Goal: Information Seeking & Learning: Learn about a topic

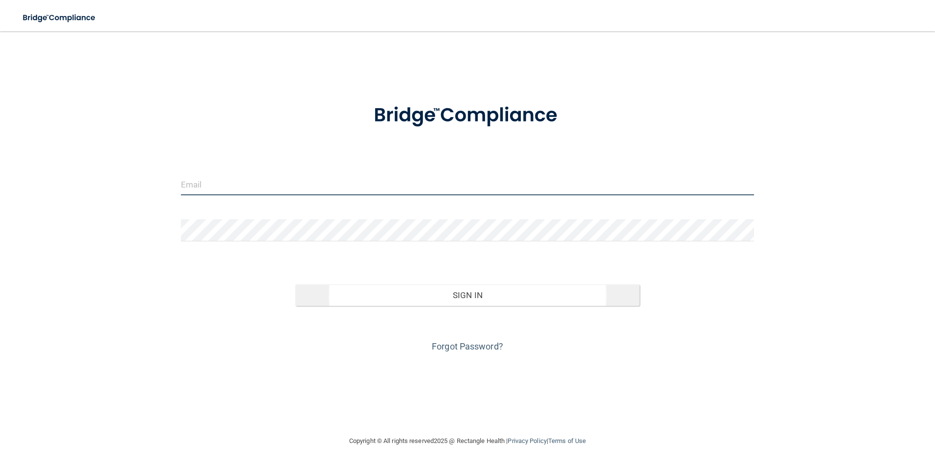
type input "[EMAIL_ADDRESS][DOMAIN_NAME]"
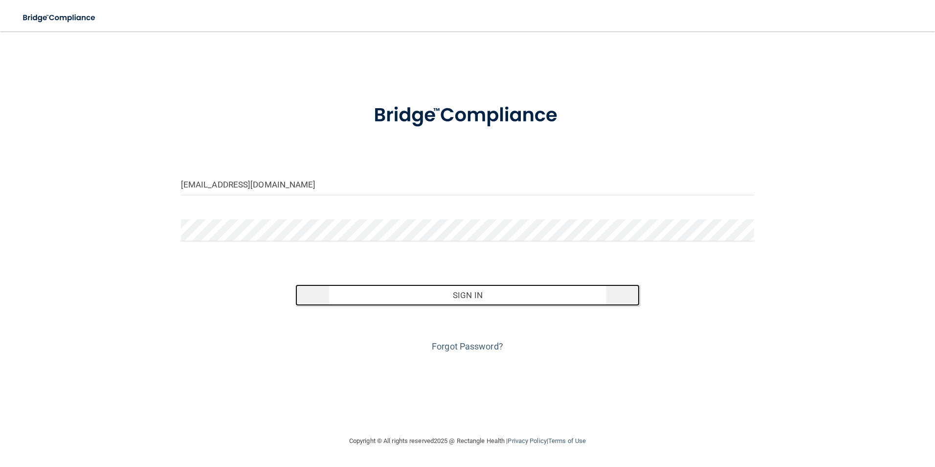
click at [464, 297] on button "Sign In" at bounding box center [467, 295] width 344 height 22
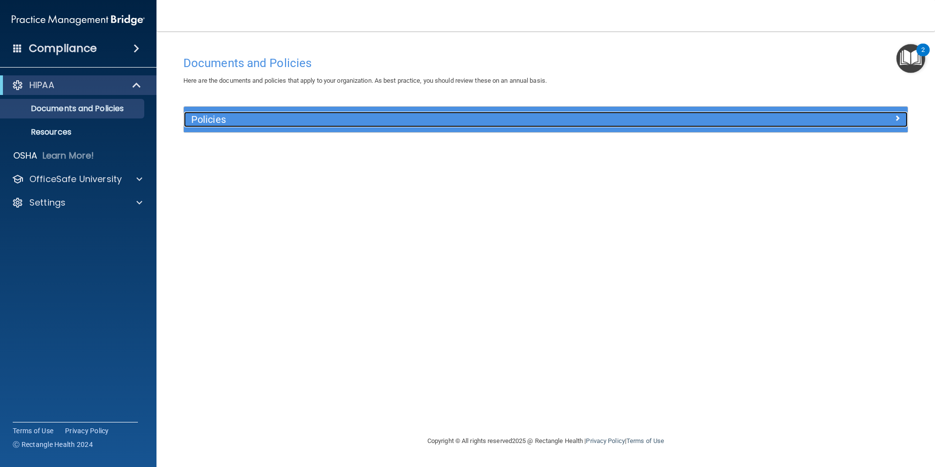
click at [897, 116] on span at bounding box center [898, 118] width 6 height 12
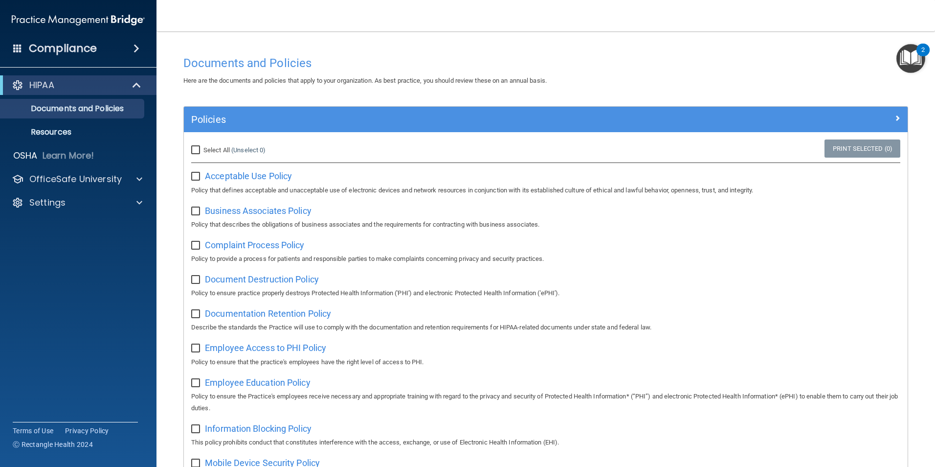
click at [60, 50] on h4 "Compliance" at bounding box center [63, 49] width 68 height 14
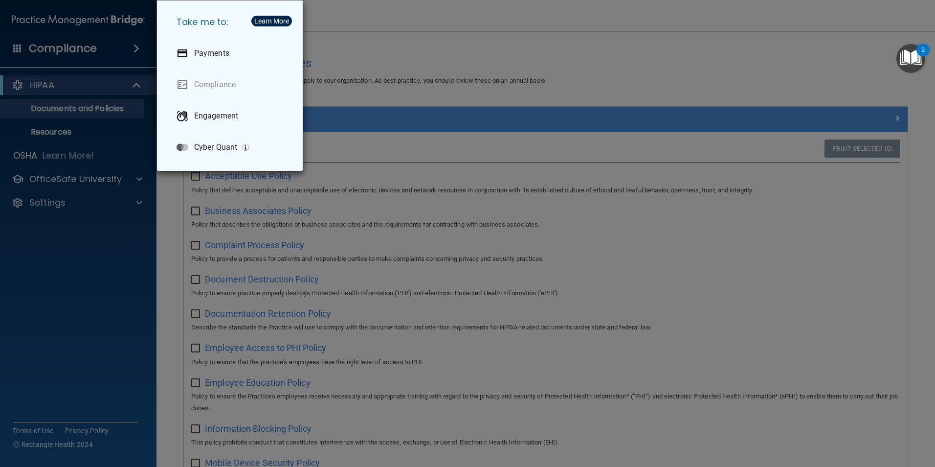
click at [533, 37] on div "Take me to: Payments Compliance Engagement Cyber Quant" at bounding box center [467, 233] width 935 height 467
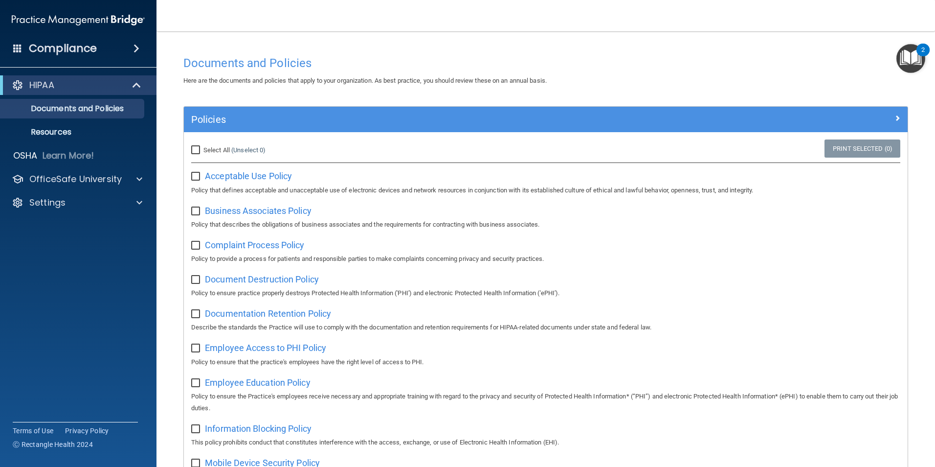
click at [917, 54] on img "Open Resource Center, 2 new notifications" at bounding box center [911, 58] width 29 height 29
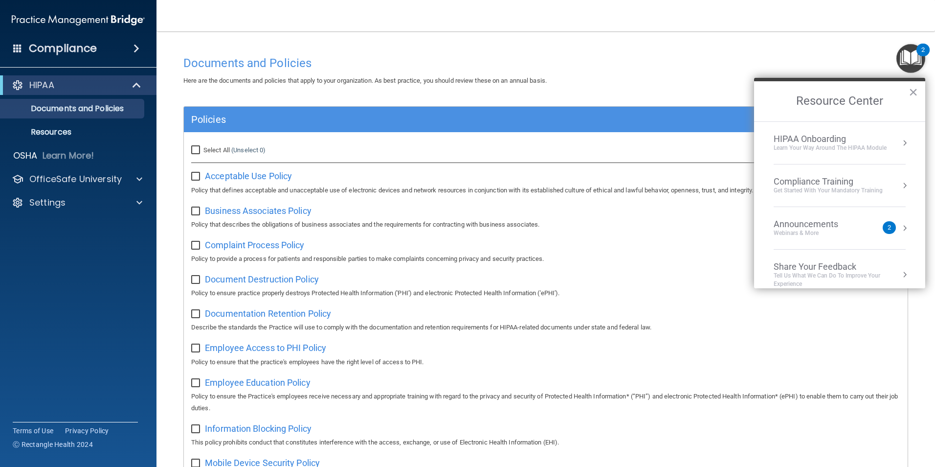
click at [787, 223] on div "Announcements" at bounding box center [816, 224] width 84 height 11
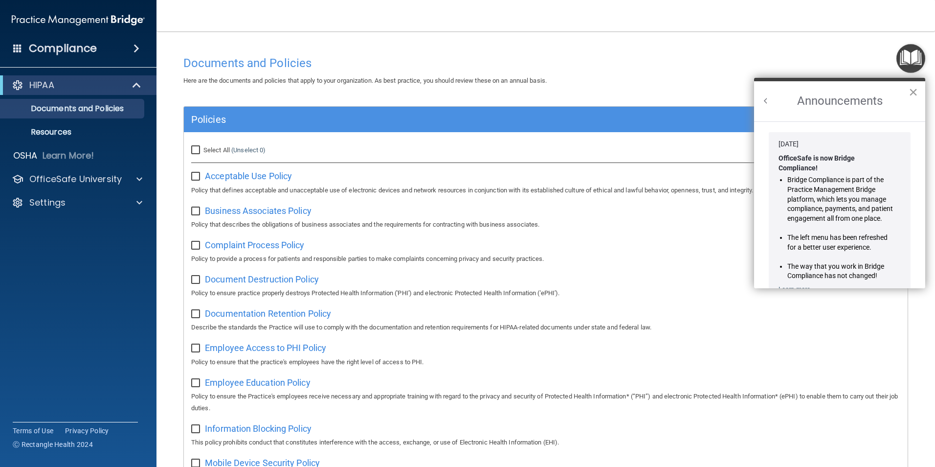
click at [913, 94] on button "×" at bounding box center [913, 92] width 9 height 16
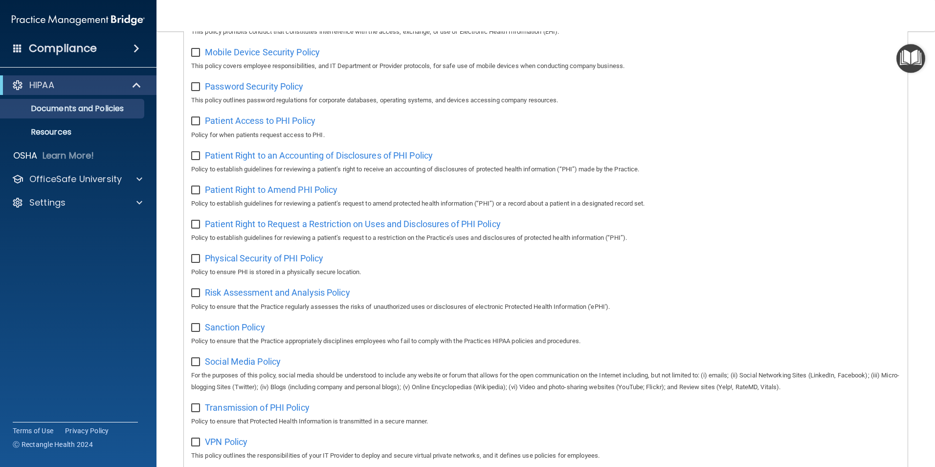
scroll to position [515, 0]
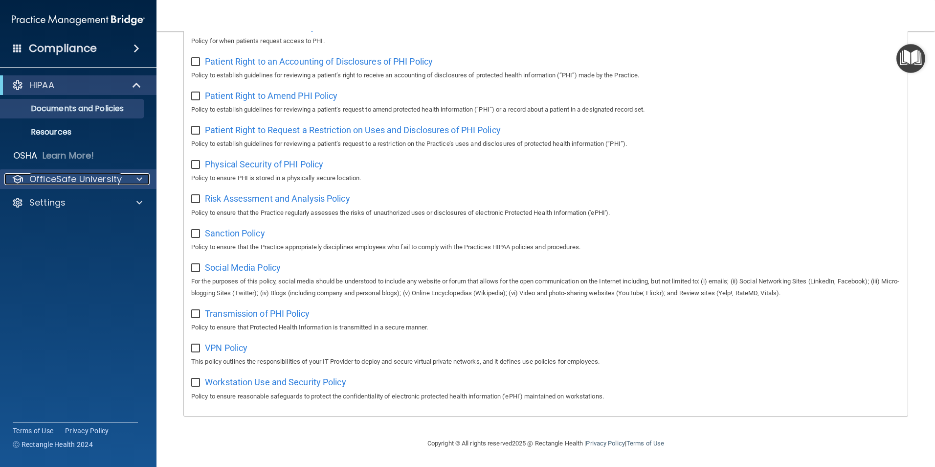
click at [78, 180] on p "OfficeSafe University" at bounding box center [75, 179] width 92 height 12
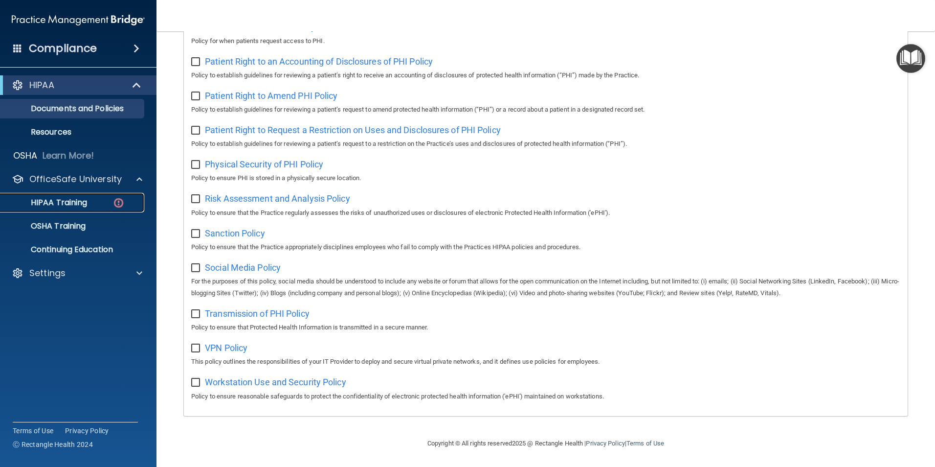
click at [58, 203] on p "HIPAA Training" at bounding box center [46, 203] width 81 height 10
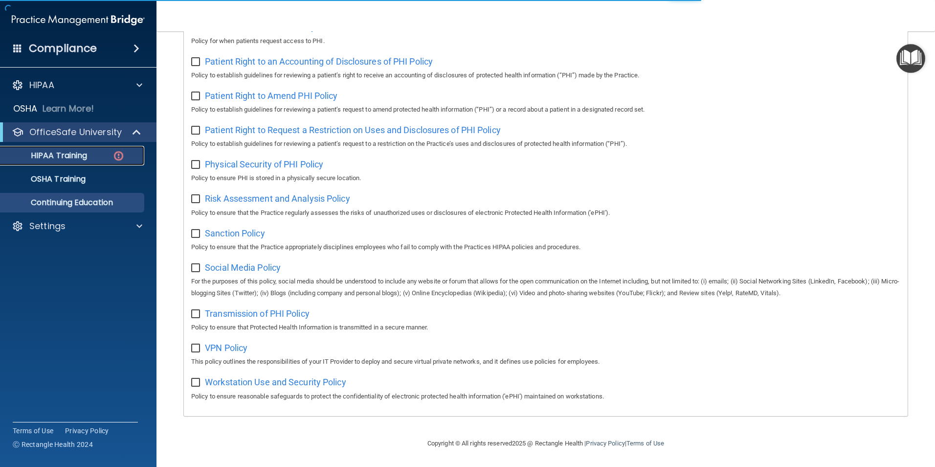
scroll to position [270, 0]
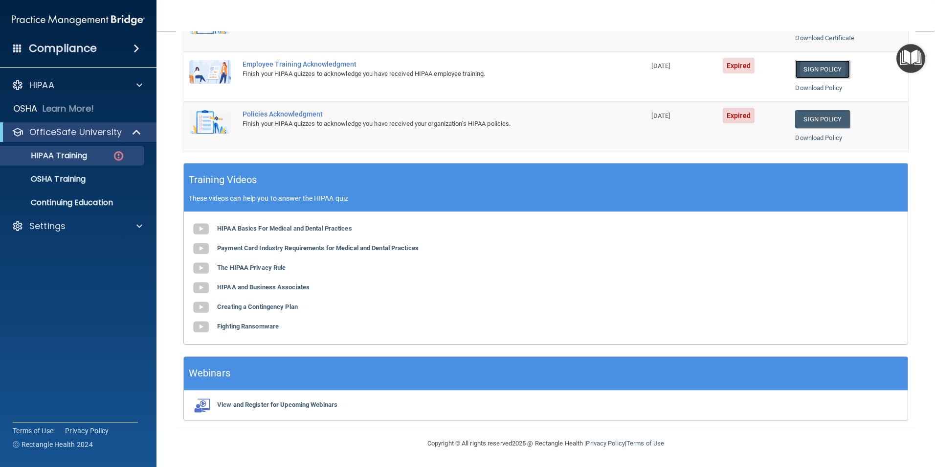
click at [815, 67] on link "Sign Policy" at bounding box center [822, 69] width 54 height 18
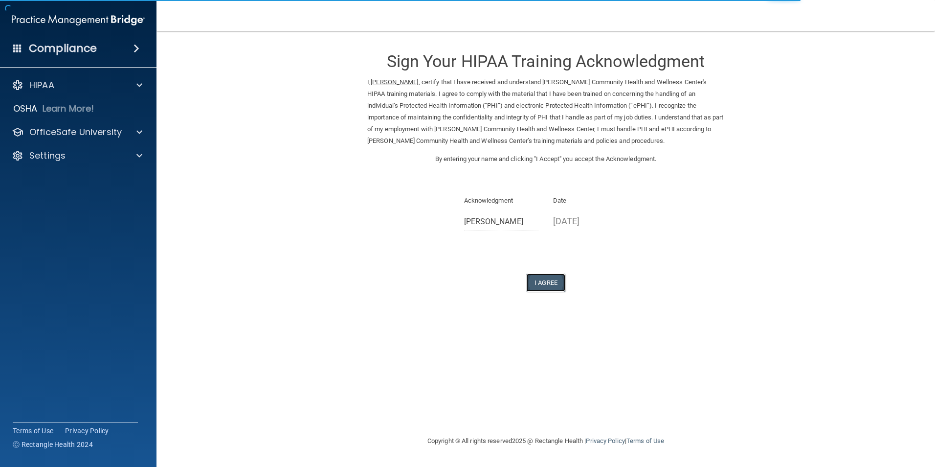
click at [543, 283] on button "I Agree" at bounding box center [545, 282] width 39 height 18
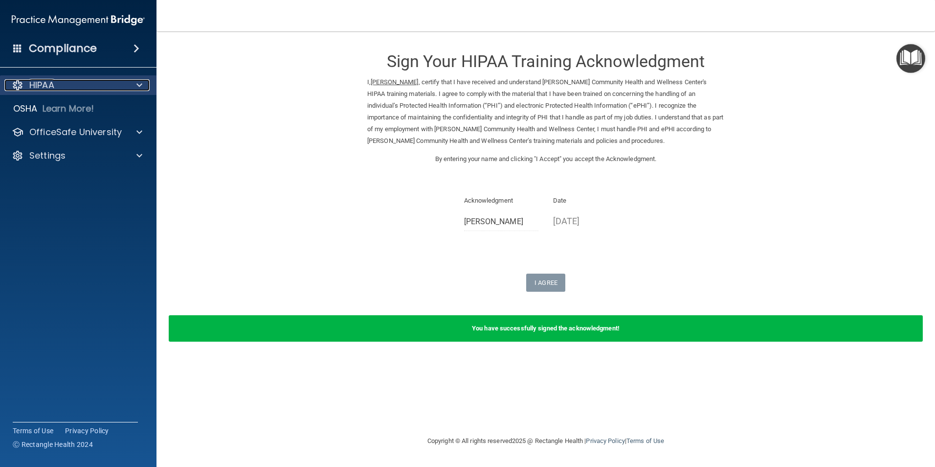
click at [41, 83] on p "HIPAA" at bounding box center [41, 85] width 25 height 12
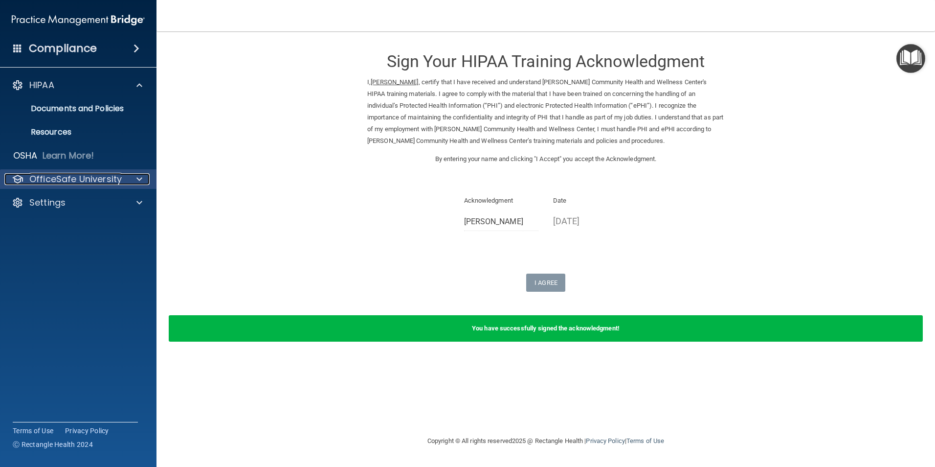
click at [77, 176] on p "OfficeSafe University" at bounding box center [75, 179] width 92 height 12
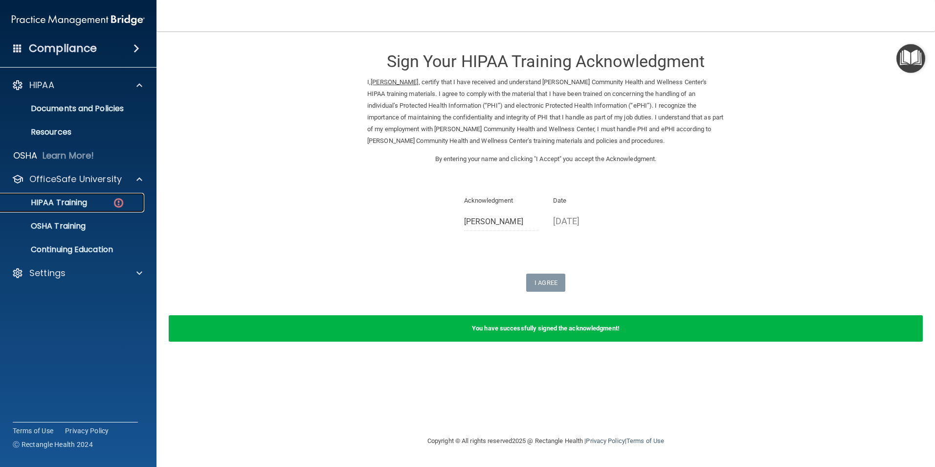
click at [71, 198] on p "HIPAA Training" at bounding box center [46, 203] width 81 height 10
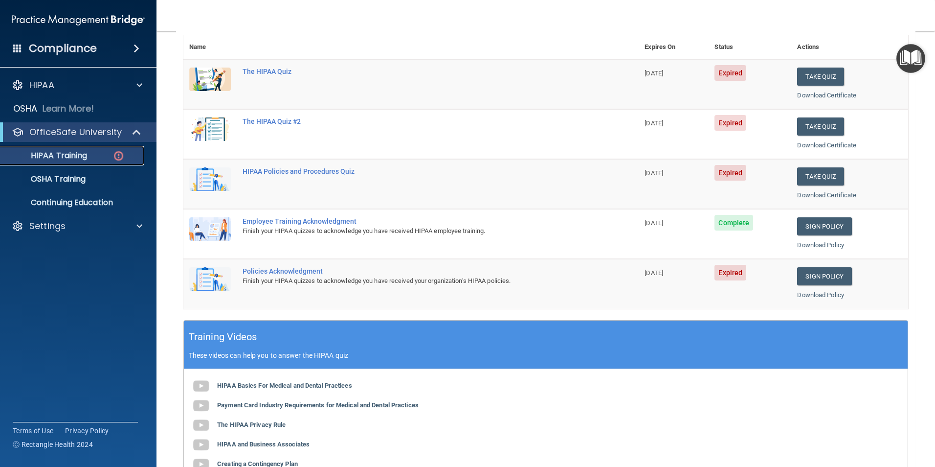
scroll to position [49, 0]
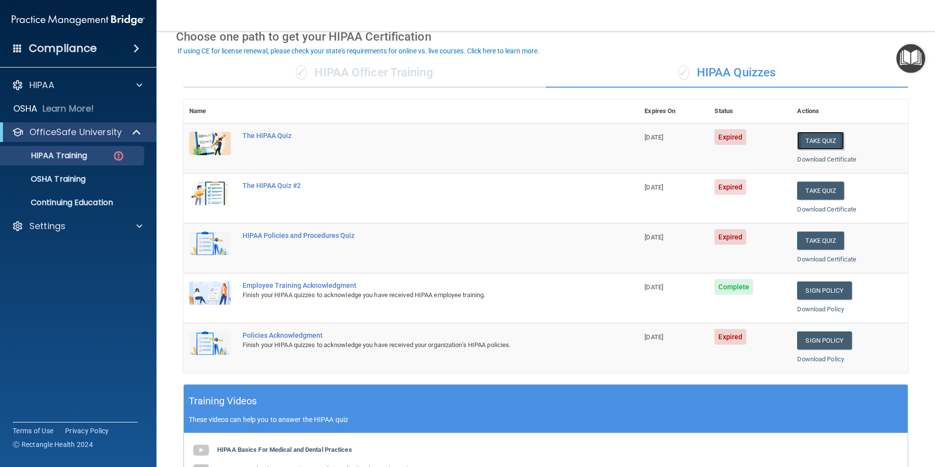
click at [820, 137] on button "Take Quiz" at bounding box center [820, 141] width 47 height 18
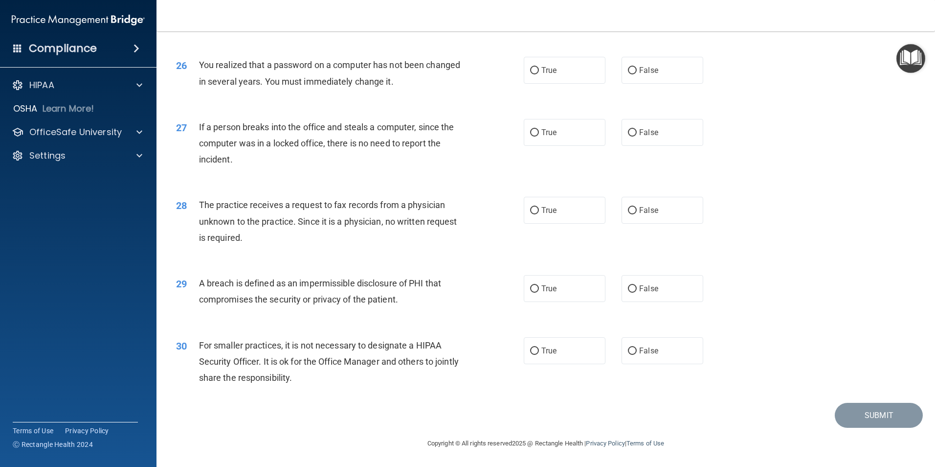
scroll to position [1865, 0]
click at [83, 134] on p "OfficeSafe University" at bounding box center [75, 132] width 92 height 12
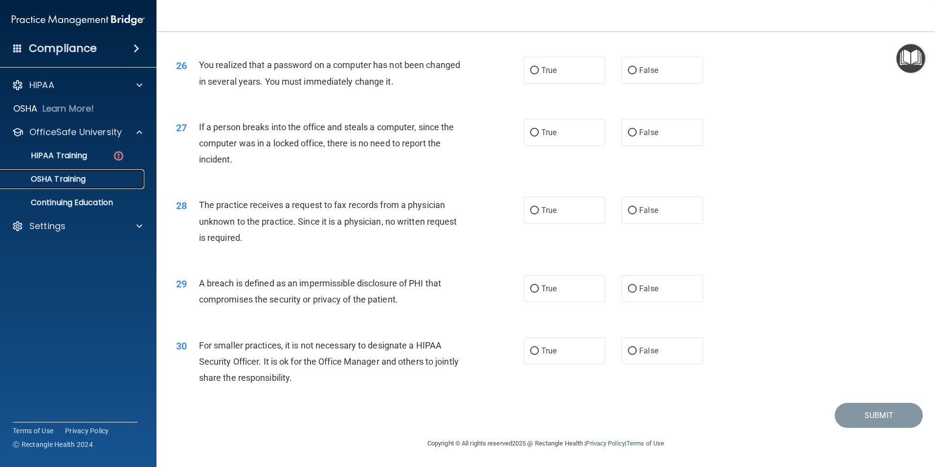
click at [60, 178] on p "OSHA Training" at bounding box center [45, 179] width 79 height 10
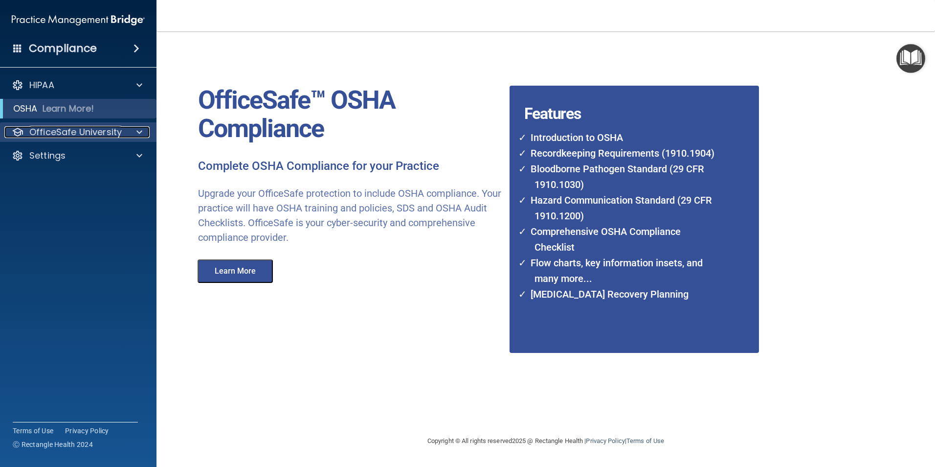
click at [56, 136] on p "OfficeSafe University" at bounding box center [75, 132] width 92 height 12
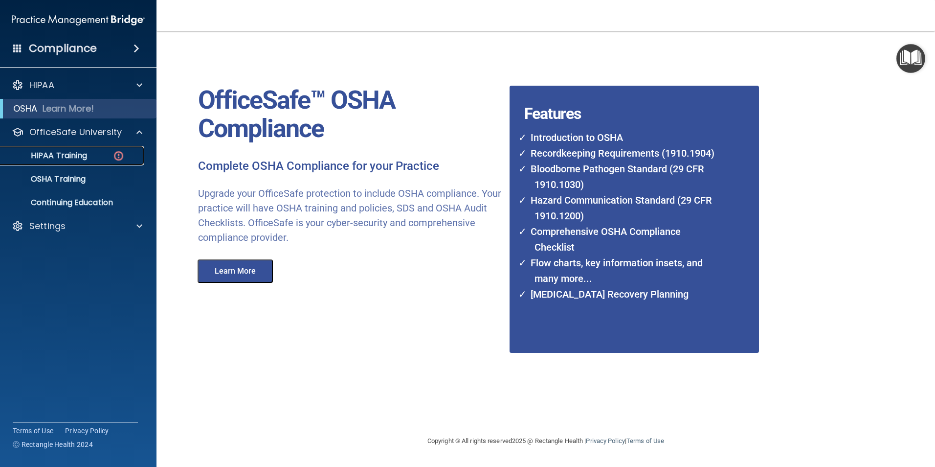
click at [62, 155] on p "HIPAA Training" at bounding box center [46, 156] width 81 height 10
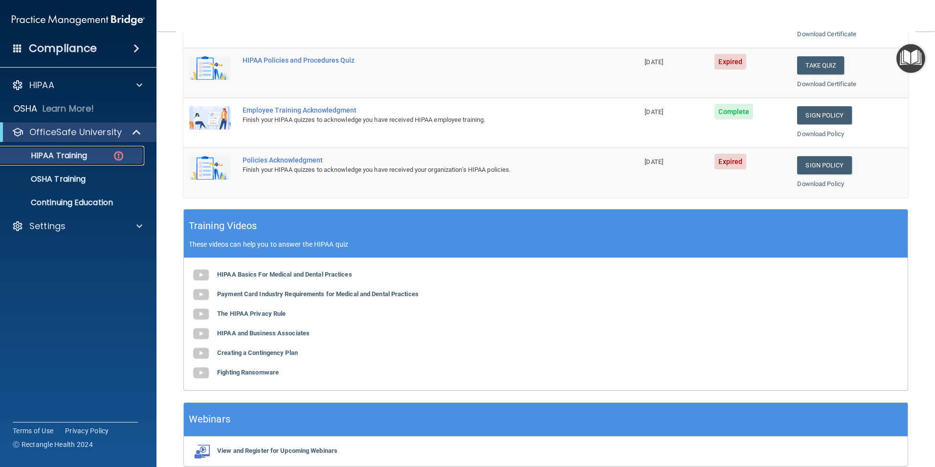
scroll to position [245, 0]
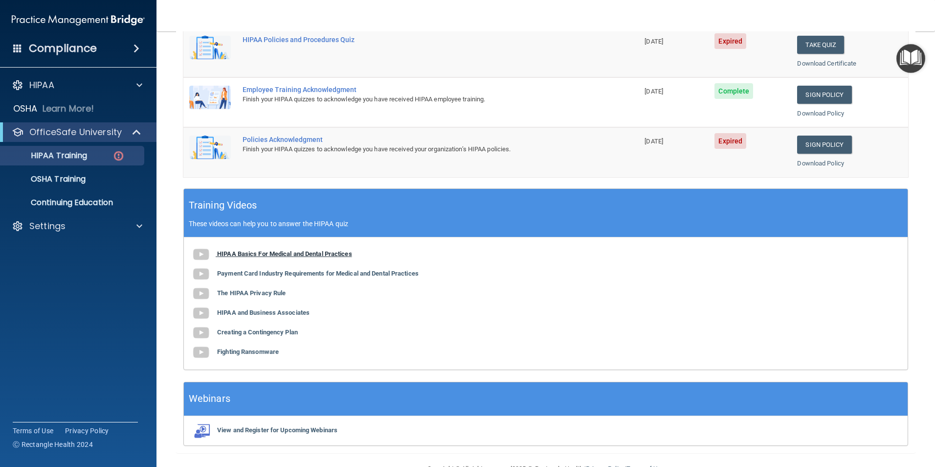
click at [198, 253] on img at bounding box center [201, 255] width 20 height 20
